Goal: Task Accomplishment & Management: Manage account settings

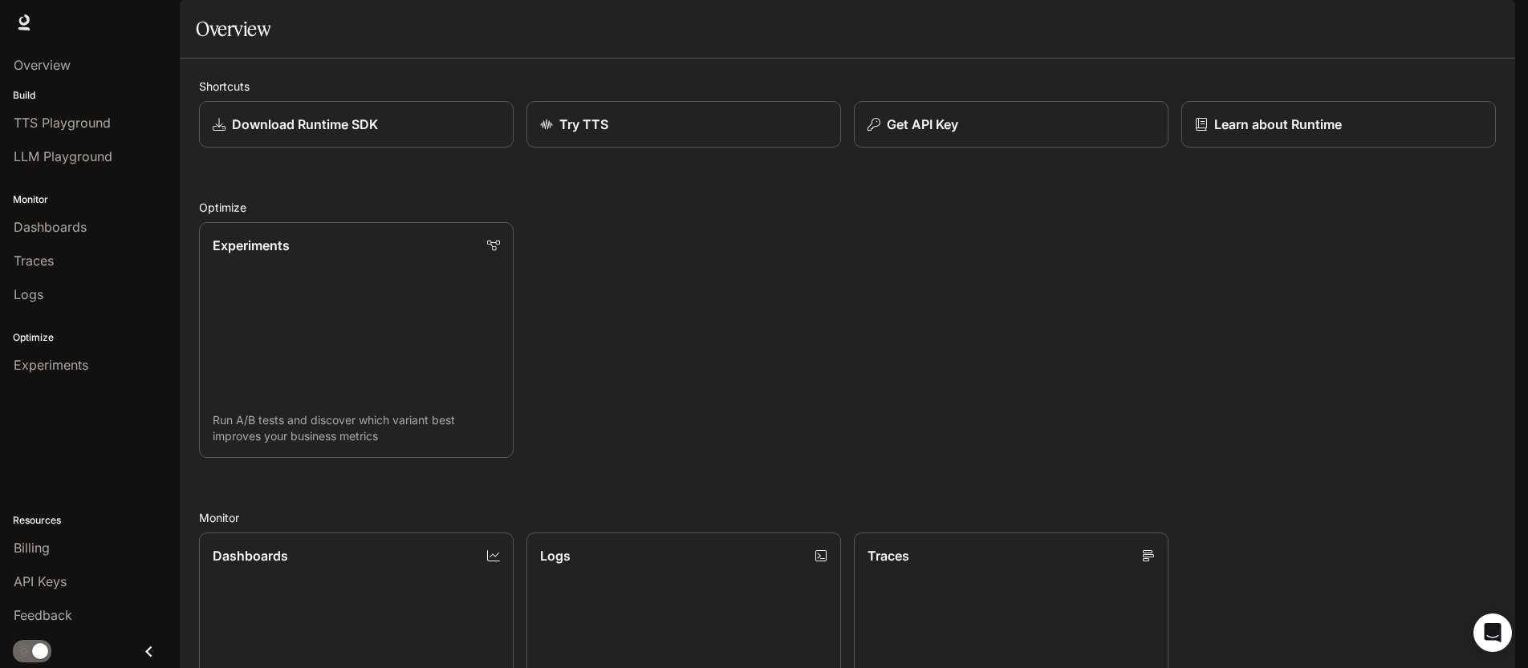
click at [1497, 27] on img "button" at bounding box center [1492, 22] width 22 height 22
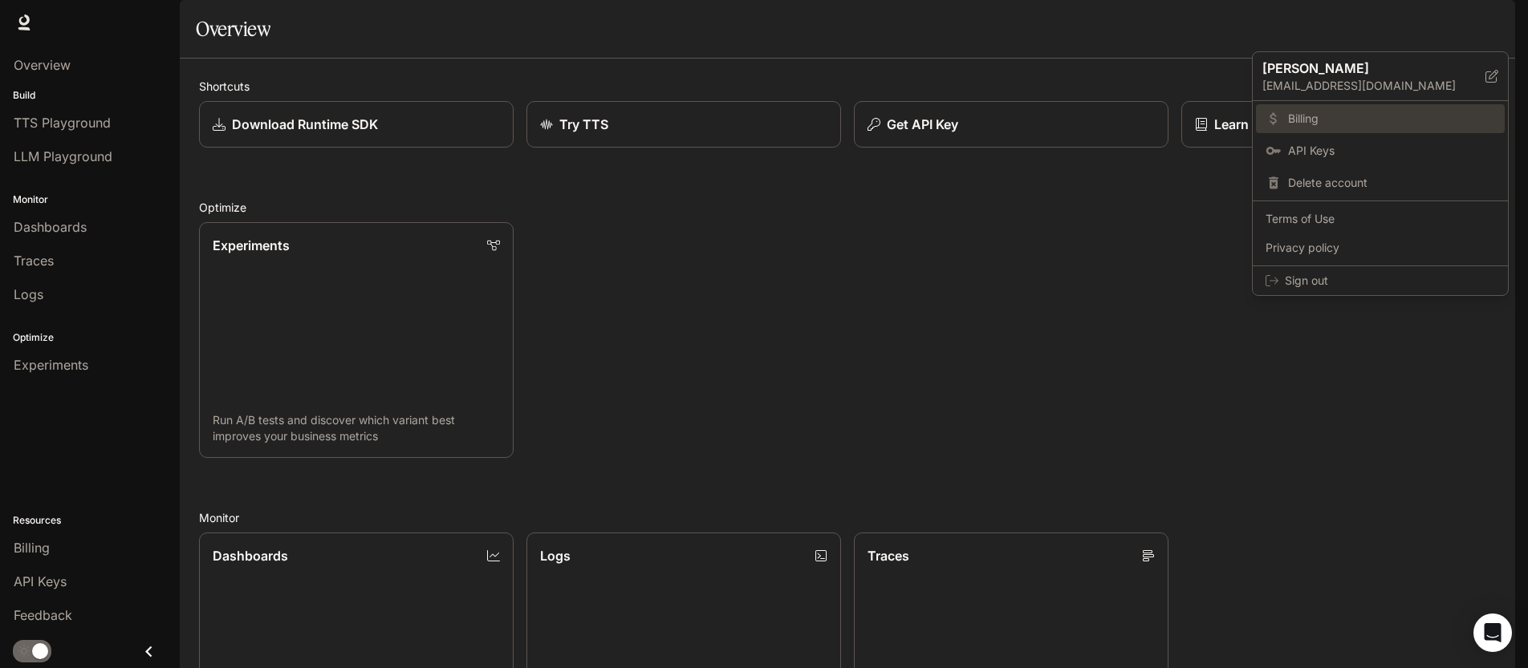
click at [1377, 128] on link "Billing" at bounding box center [1380, 118] width 249 height 29
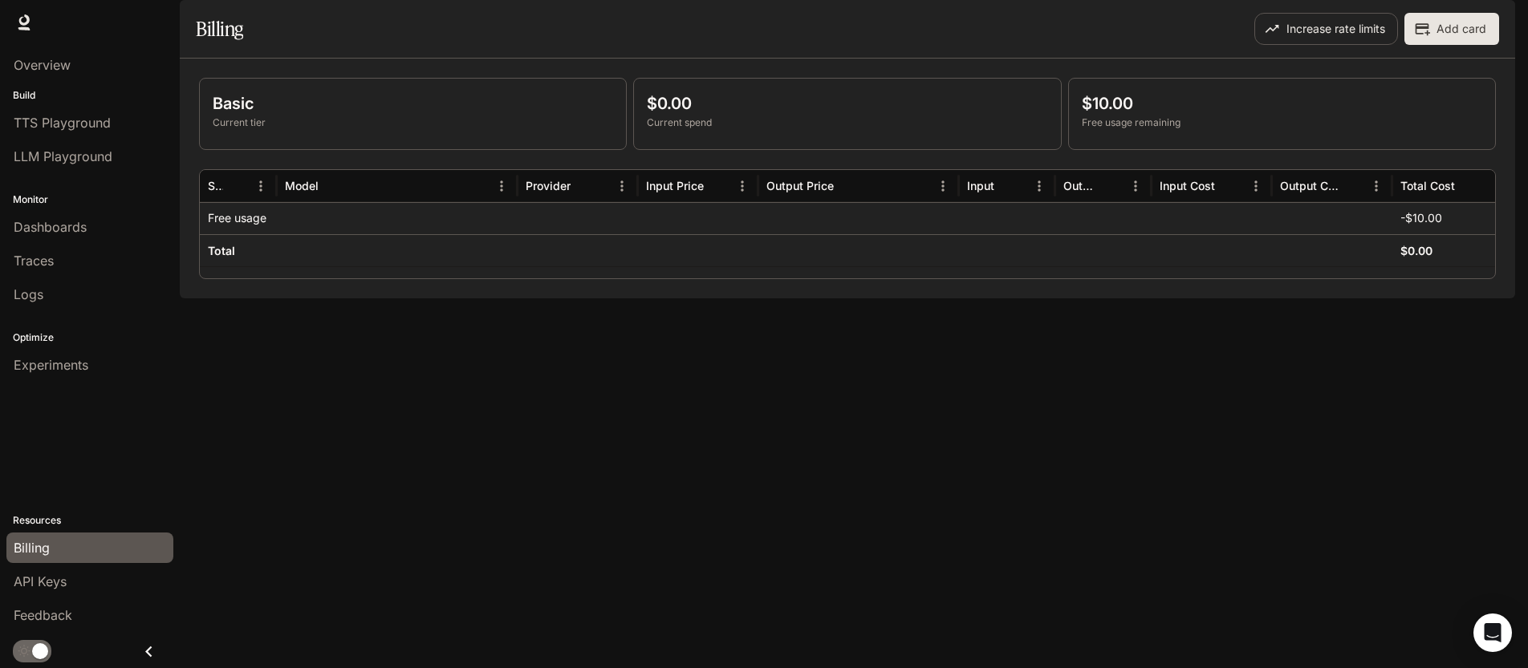
click at [1496, 28] on img "button" at bounding box center [1492, 22] width 22 height 22
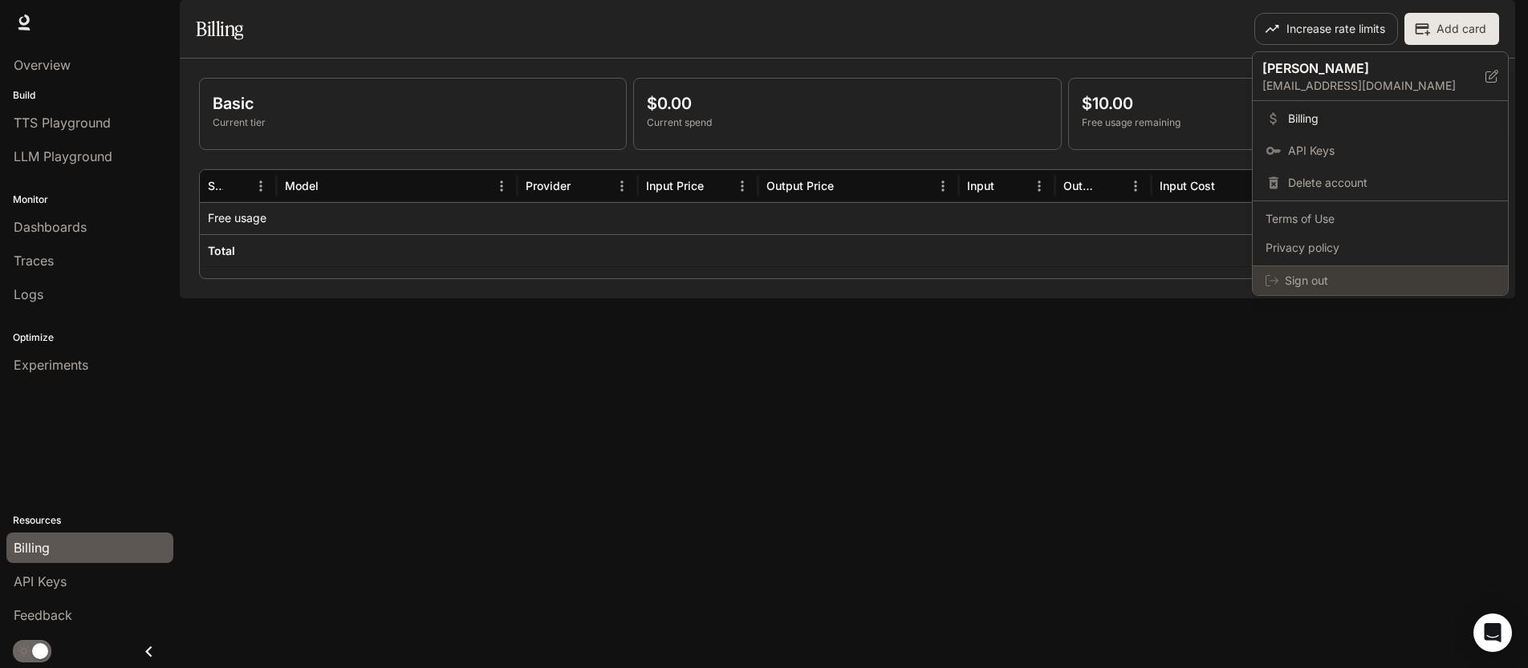
click at [1335, 276] on span "Sign out" at bounding box center [1390, 281] width 210 height 16
